Goal: Task Accomplishment & Management: Use online tool/utility

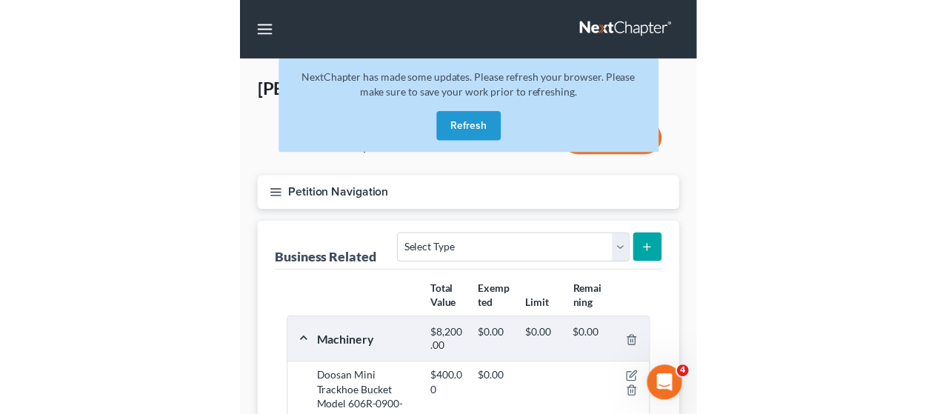
scroll to position [18, 0]
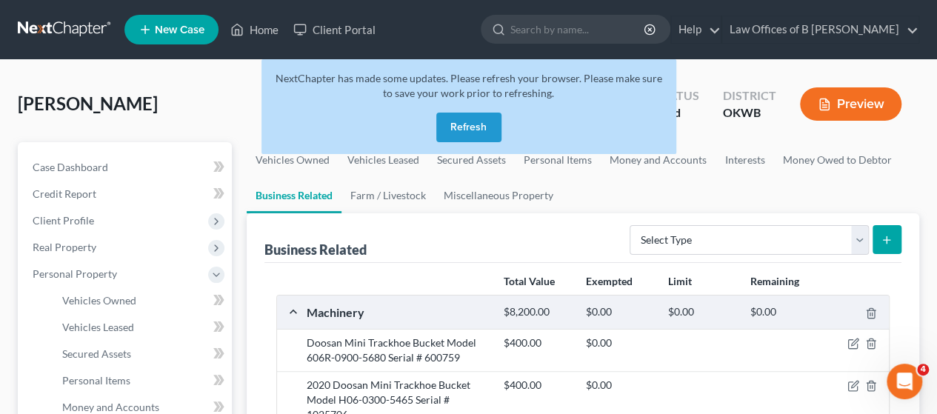
click at [435, 136] on div "NextChapter has made some updates. Please refresh your browser. Please make sur…" at bounding box center [469, 106] width 415 height 95
click at [462, 127] on button "Refresh" at bounding box center [468, 128] width 65 height 30
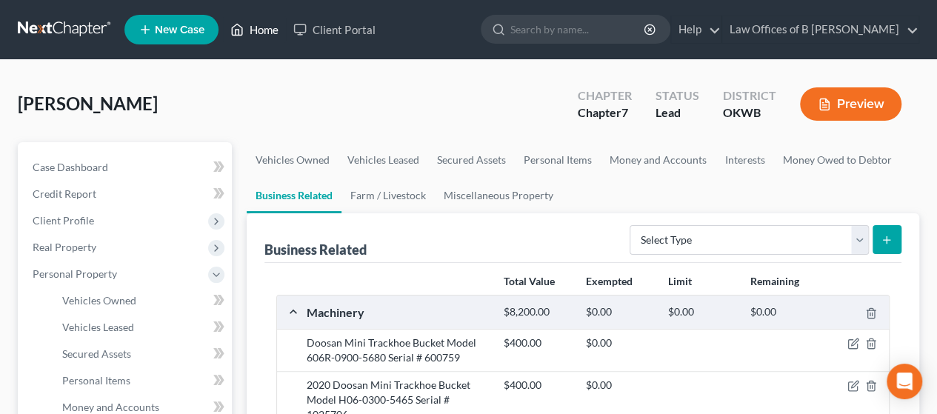
click at [265, 27] on link "Home" at bounding box center [254, 29] width 63 height 27
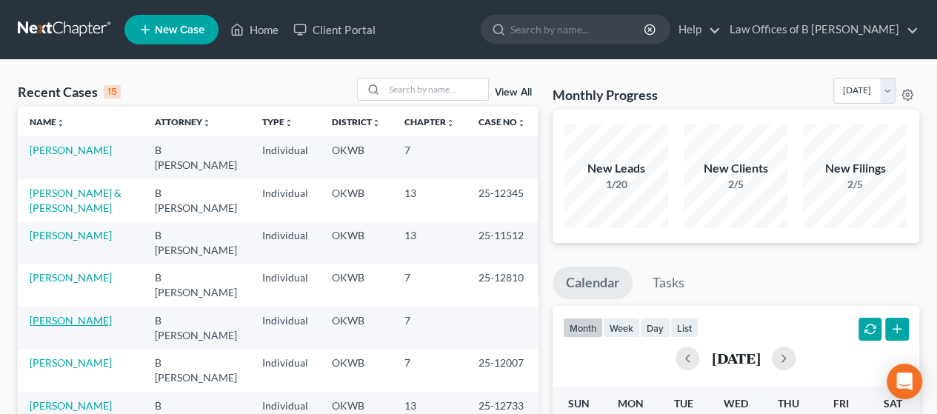
click at [62, 322] on link "Adams, Joan" at bounding box center [71, 320] width 82 height 13
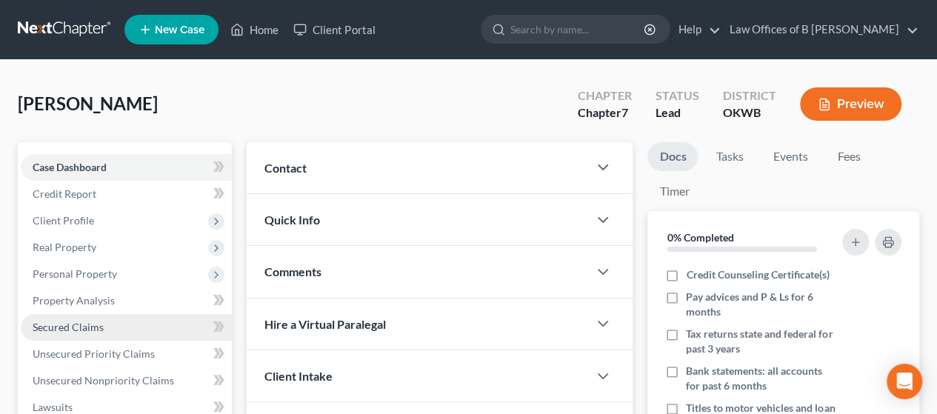
click at [89, 328] on span "Secured Claims" at bounding box center [68, 327] width 71 height 13
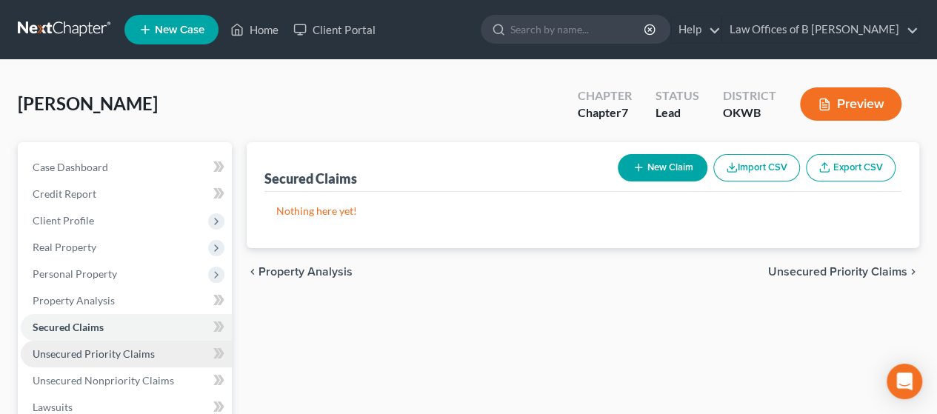
click at [68, 355] on span "Unsecured Priority Claims" at bounding box center [94, 354] width 122 height 13
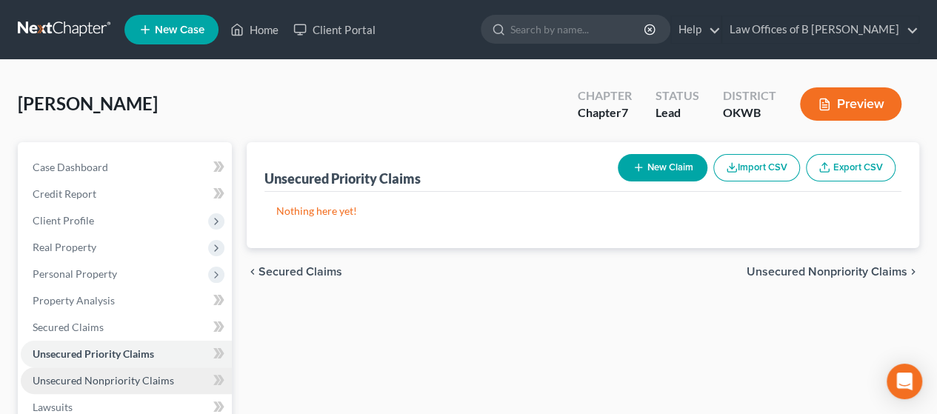
click at [63, 379] on span "Unsecured Nonpriority Claims" at bounding box center [104, 380] width 142 height 13
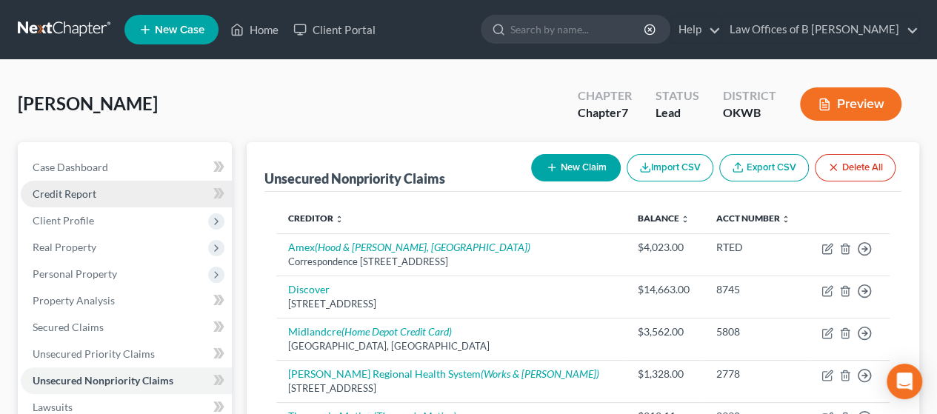
click at [132, 193] on link "Credit Report" at bounding box center [126, 194] width 211 height 27
